Goal: Task Accomplishment & Management: Manage account settings

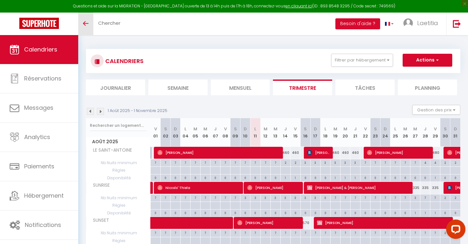
click at [82, 25] on link "Toggle menubar" at bounding box center [85, 24] width 15 height 23
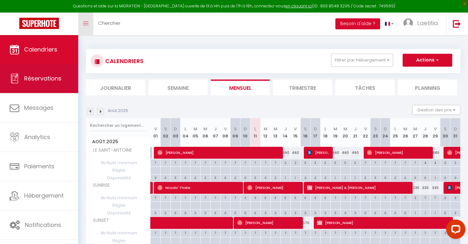
click at [39, 81] on span "Réservations" at bounding box center [42, 78] width 37 height 8
select select "not_cancelled"
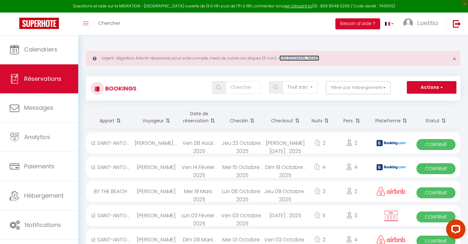
click at [319, 57] on link "https://superhote.com/migration-airbnb" at bounding box center [299, 57] width 40 height 5
click at [419, 20] on span "Laetitia" at bounding box center [427, 23] width 21 height 8
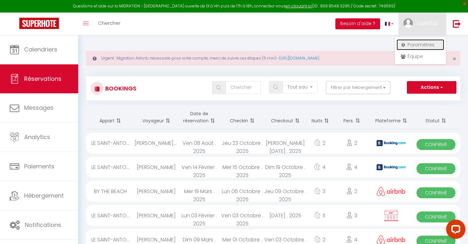
click at [414, 43] on link "Paramètres" at bounding box center [420, 44] width 48 height 11
select select "28"
select select "fr"
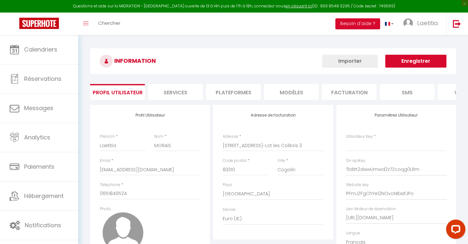
type input "TbBtt2dwwUmwd2z7Zcoqg0LRm"
type input "PFmJZFgChYe12NOvoNBxsfJPo"
type input "https://app.superhote.com/#/get-available-rentals/PFmJZFgChYe12NOvoNBxsfJPo"
select select "fr"
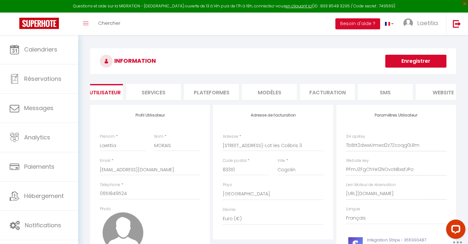
scroll to position [0, 97]
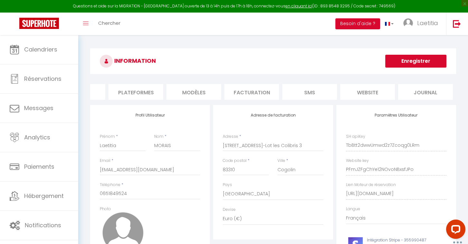
click at [151, 95] on li "Plateformes" at bounding box center [135, 92] width 55 height 16
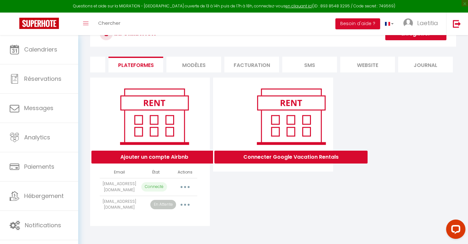
scroll to position [35, 0]
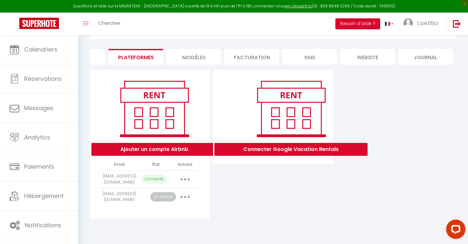
click at [180, 197] on button "button" at bounding box center [185, 197] width 18 height 10
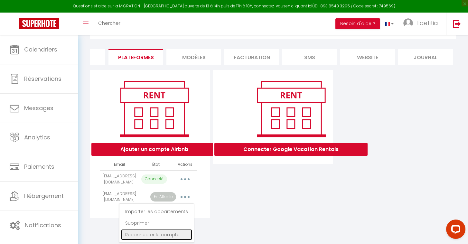
click at [147, 233] on link "Reconnecter le compte" at bounding box center [156, 234] width 71 height 11
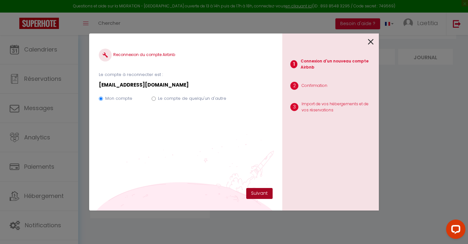
click at [256, 191] on button "Suivant" at bounding box center [259, 193] width 26 height 11
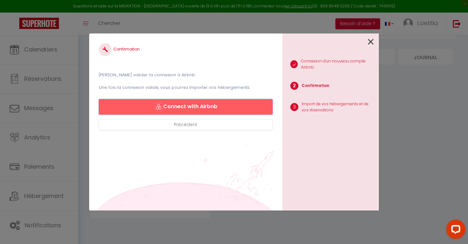
click at [244, 107] on button "Connect with Airbnb" at bounding box center [186, 106] width 174 height 15
click at [368, 41] on icon at bounding box center [371, 42] width 6 height 10
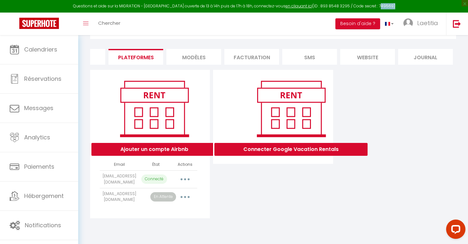
drag, startPoint x: 370, startPoint y: 5, endPoint x: 384, endPoint y: 7, distance: 14.0
click at [384, 7] on div "Questions et aide sur la MIGRATION - [GEOGRAPHIC_DATA] ouverte de 13 à 14h puis…" at bounding box center [234, 6] width 468 height 13
copy div "749569"
click at [290, 6] on link "en cliquant ici" at bounding box center [298, 5] width 27 height 5
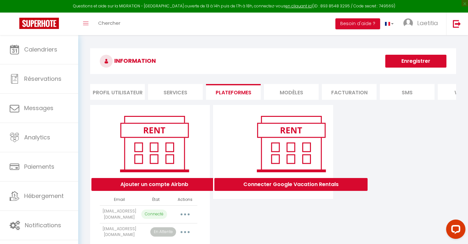
scroll to position [35, 0]
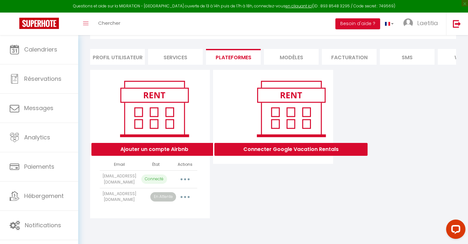
select select "8363"
select select
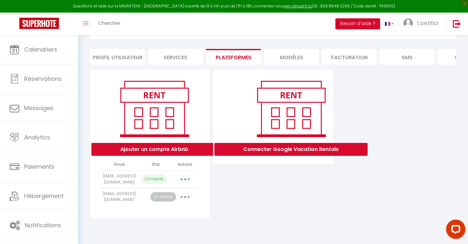
select select
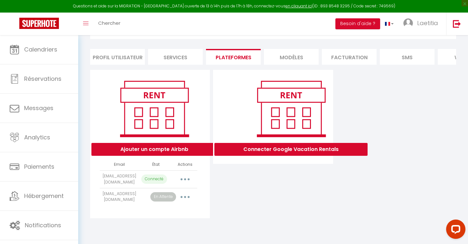
select select
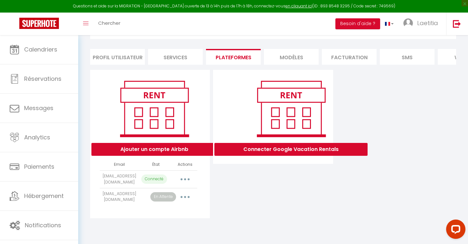
select select
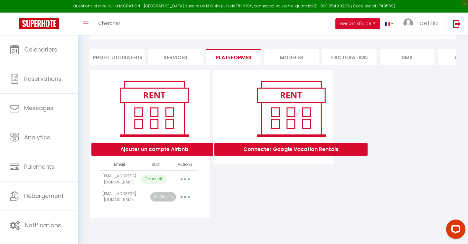
select select
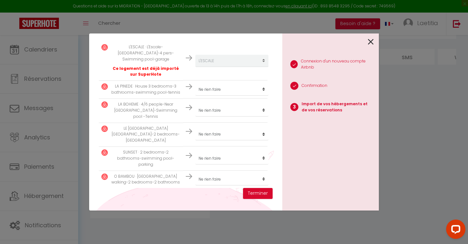
scroll to position [103, 0]
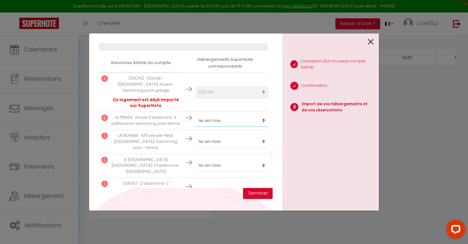
click at [216, 98] on select "Créer un nouveau hébergement Ne rien faire LE SAINT-ANTOINE SUNRISE SUNSET L'AM…" at bounding box center [231, 92] width 73 height 12
select select "19600"
click at [220, 98] on select "Créer un nouveau hébergement Ne rien faire LE SAINT-ANTOINE SUNRISE SUNSET L'AM…" at bounding box center [231, 92] width 73 height 12
select select "19601"
click at [216, 98] on select "Créer un nouveau hébergement Ne rien faire LE SAINT-ANTOINE SUNRISE SUNSET L'AM…" at bounding box center [231, 92] width 73 height 12
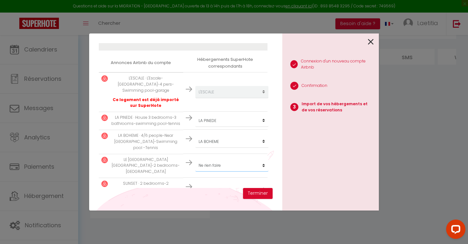
select select "17912"
click at [211, 98] on select "Créer un nouveau hébergement Ne rien faire LE SAINT-ANTOINE SUNRISE SUNSET L'AM…" at bounding box center [231, 92] width 73 height 12
select select "19517"
click at [210, 98] on select "Créer un nouveau hébergement Ne rien faire LE SAINT-ANTOINE SUNRISE SUNSET L'AM…" at bounding box center [231, 92] width 73 height 12
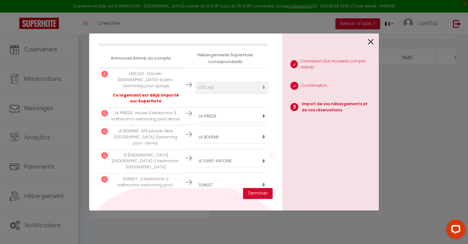
select select "59196"
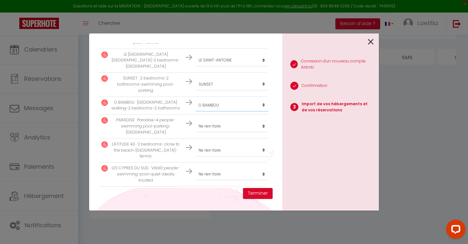
scroll to position [222, 0]
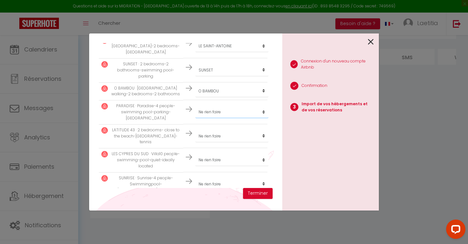
select select "19518"
select select "24998"
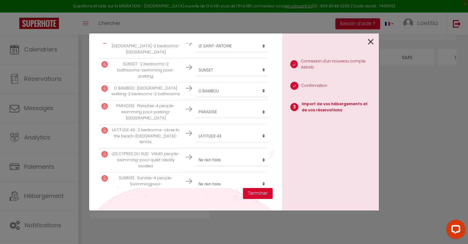
select select "21297"
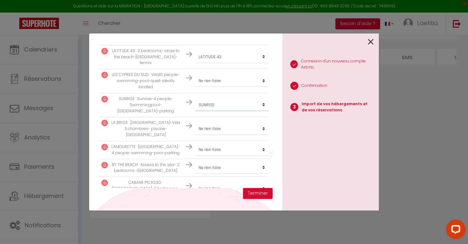
scroll to position [306, 0]
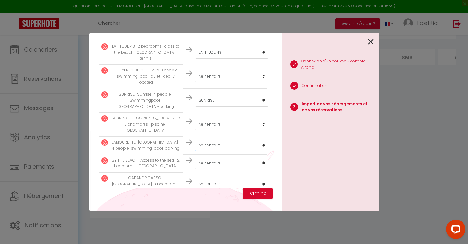
select select "34505"
select select "37502"
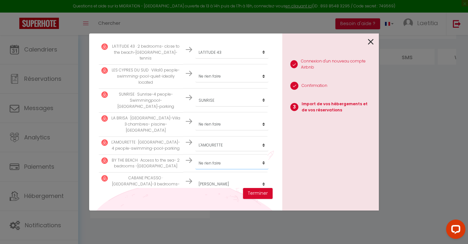
select select "35120"
select select "38006"
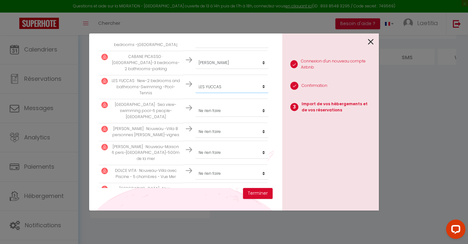
scroll to position [444, 0]
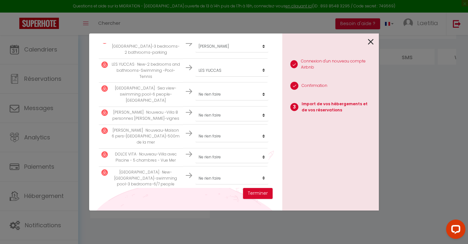
select select "69719"
click at [251, 192] on button "Terminer" at bounding box center [258, 193] width 30 height 11
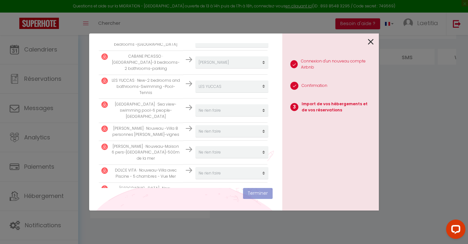
scroll to position [460, 0]
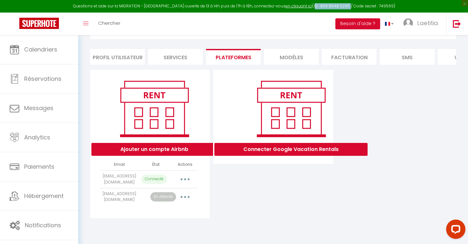
drag, startPoint x: 305, startPoint y: 5, endPoint x: 340, endPoint y: 5, distance: 35.1
click at [340, 5] on div "Questions et aide sur la MIGRATION - [GEOGRAPHIC_DATA] ouverte de 13 à 14h puis…" at bounding box center [234, 6] width 468 height 13
click at [293, 6] on link "en cliquant ici" at bounding box center [298, 5] width 27 height 5
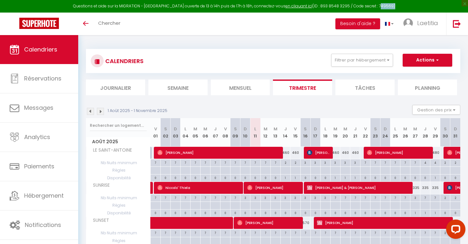
drag, startPoint x: 370, startPoint y: 6, endPoint x: 384, endPoint y: 7, distance: 14.2
click at [384, 7] on div "Questions et aide sur la MIGRATION - [GEOGRAPHIC_DATA] ouverte de 13 à 14h puis…" at bounding box center [234, 6] width 468 height 13
copy div "749569"
drag, startPoint x: 370, startPoint y: 6, endPoint x: 384, endPoint y: 6, distance: 14.8
click at [384, 6] on div "Questions et aide sur la MIGRATION - [GEOGRAPHIC_DATA] ouverte de 13 à 14h puis…" at bounding box center [234, 6] width 468 height 13
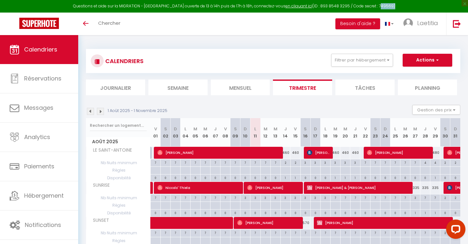
copy div "749569"
click at [285, 6] on link "en cliquant ici" at bounding box center [298, 5] width 27 height 5
